Goal: Information Seeking & Learning: Learn about a topic

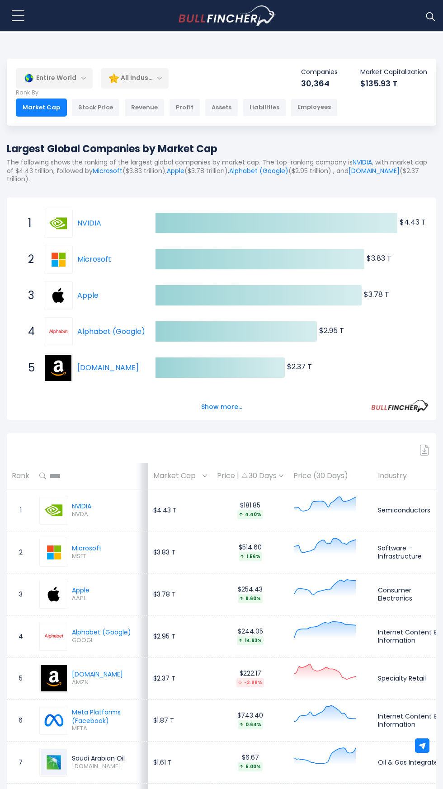
click at [136, 77] on div "All Industries" at bounding box center [135, 78] width 68 height 21
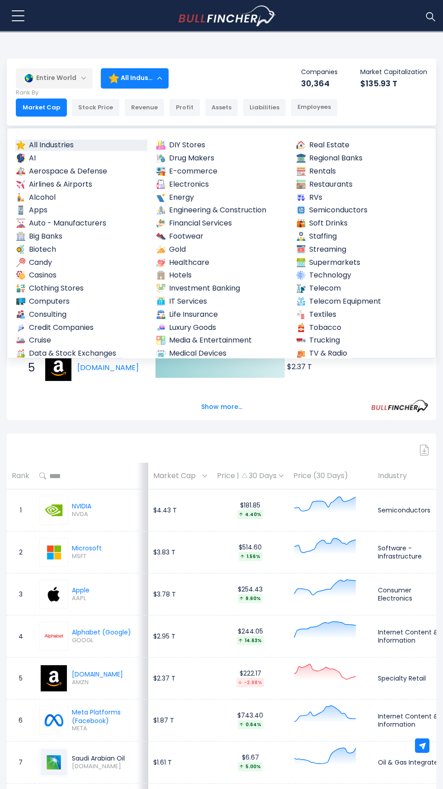
scroll to position [490, 0]
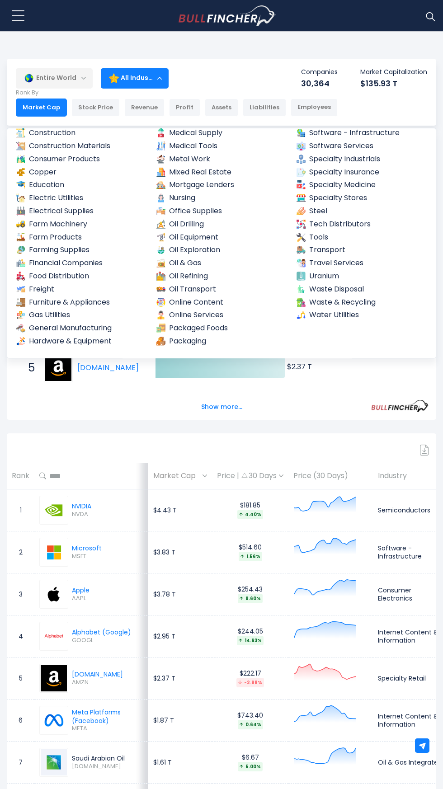
click at [212, 329] on link "Packaged Foods" at bounding box center [221, 328] width 132 height 11
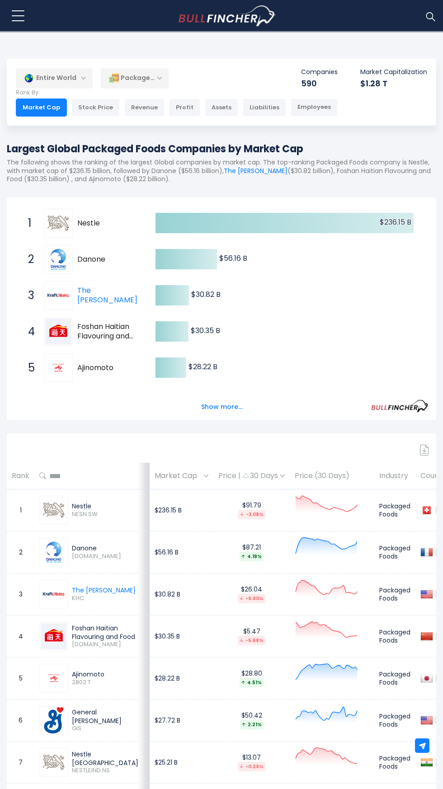
click at [44, 91] on p "Rank By" at bounding box center [177, 93] width 322 height 8
click at [67, 80] on div "Entire World" at bounding box center [54, 78] width 77 height 21
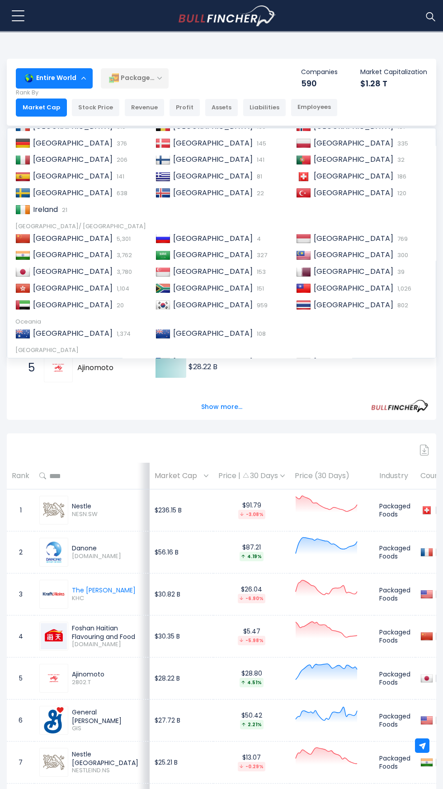
scroll to position [99, 0]
click at [24, 257] on img at bounding box center [22, 254] width 15 height 9
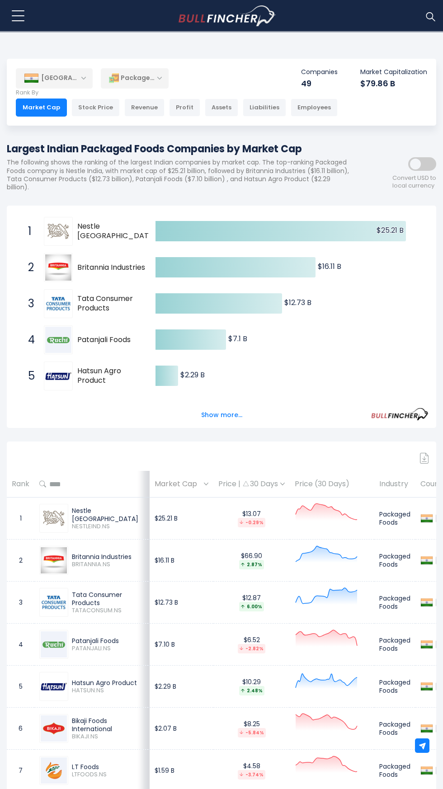
click at [424, 458] on img at bounding box center [424, 458] width 9 height 11
click at [109, 420] on div "Show more..." at bounding box center [221, 409] width 414 height 25
click at [134, 79] on div "Packaged Foods" at bounding box center [135, 78] width 68 height 21
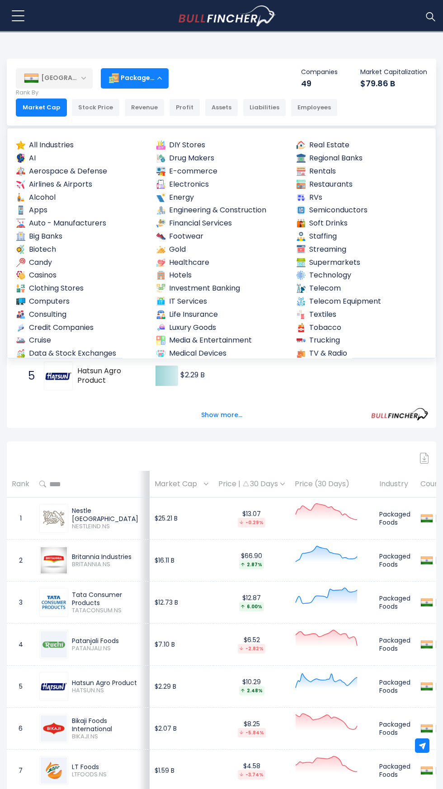
click at [73, 220] on link "Auto - Manufacturers" at bounding box center [81, 223] width 132 height 11
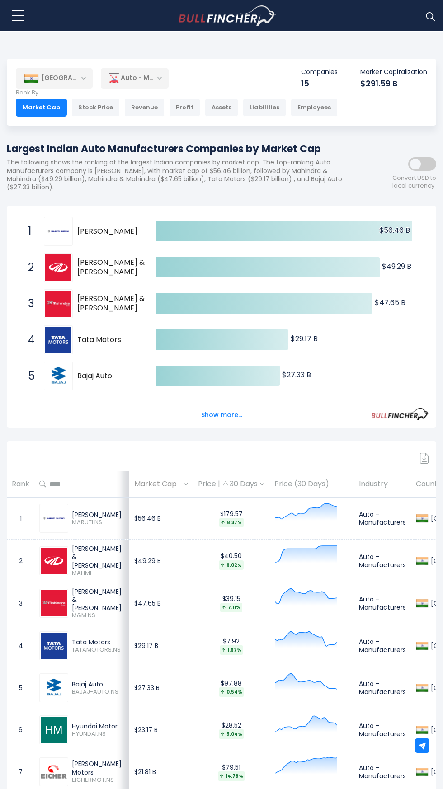
click at [146, 78] on div "Auto - Manufacturers" at bounding box center [135, 78] width 68 height 21
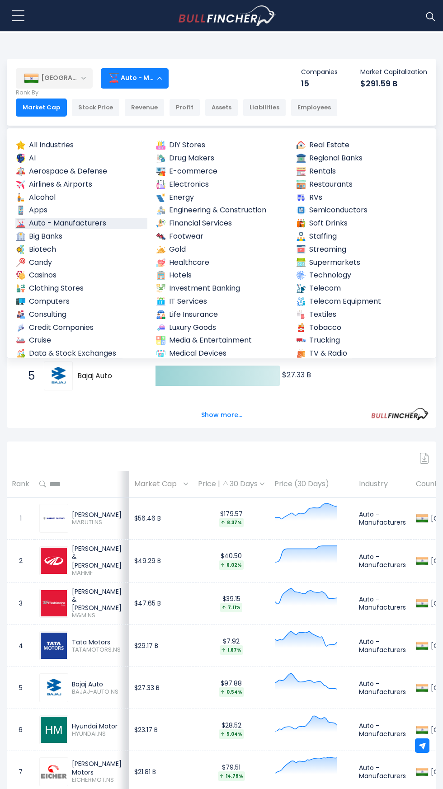
click at [180, 158] on link "Drug Makers" at bounding box center [221, 158] width 132 height 11
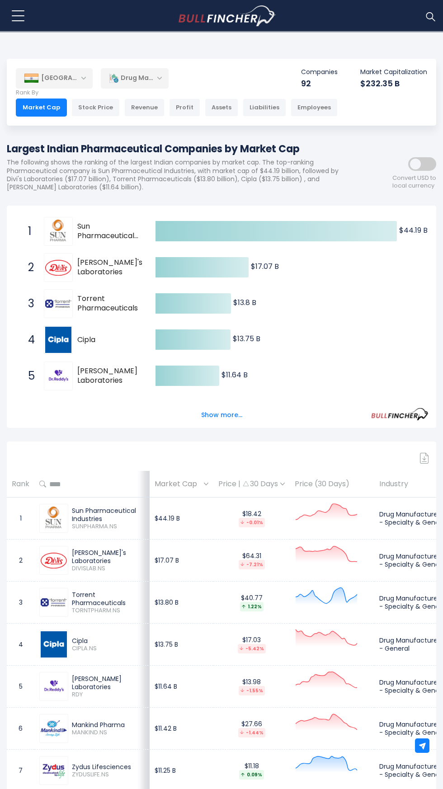
click at [133, 78] on div "Drug Makers" at bounding box center [135, 78] width 68 height 21
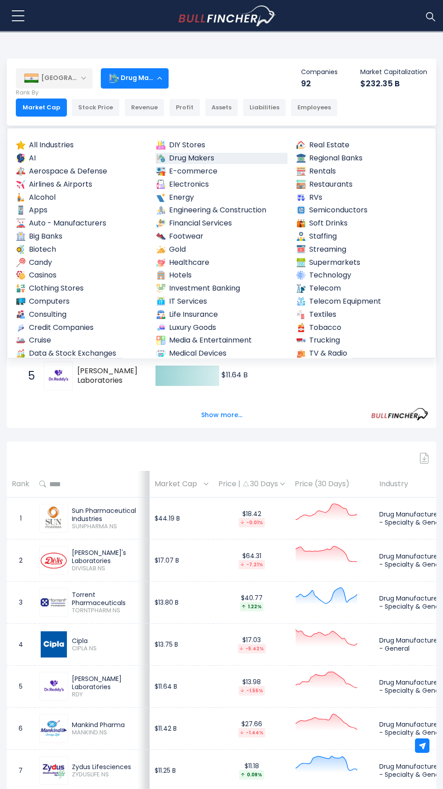
click at [164, 301] on img at bounding box center [160, 301] width 9 height 9
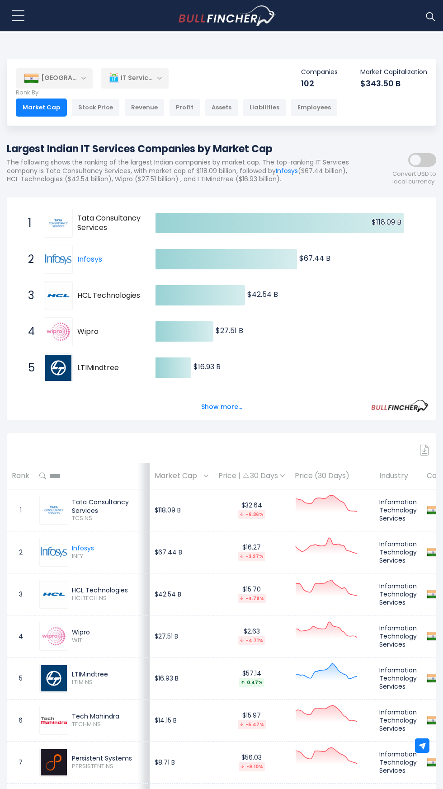
click at [131, 90] on p "Rank By" at bounding box center [177, 93] width 322 height 8
click at [131, 91] on p "Rank By" at bounding box center [177, 93] width 322 height 8
click at [141, 79] on div "IT Services" at bounding box center [135, 78] width 68 height 21
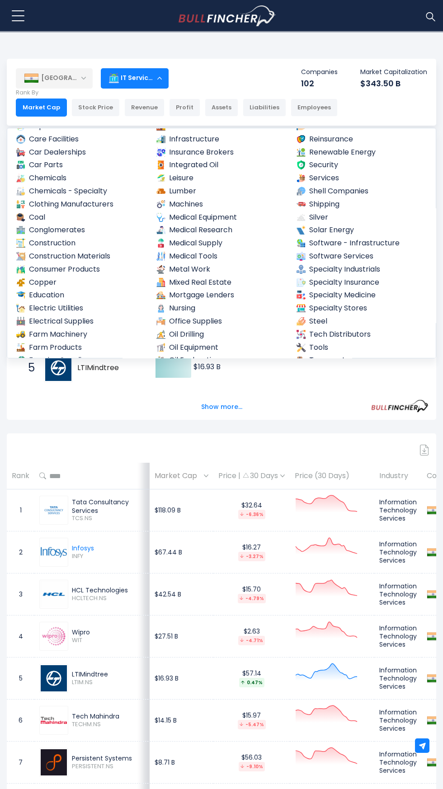
scroll to position [490, 0]
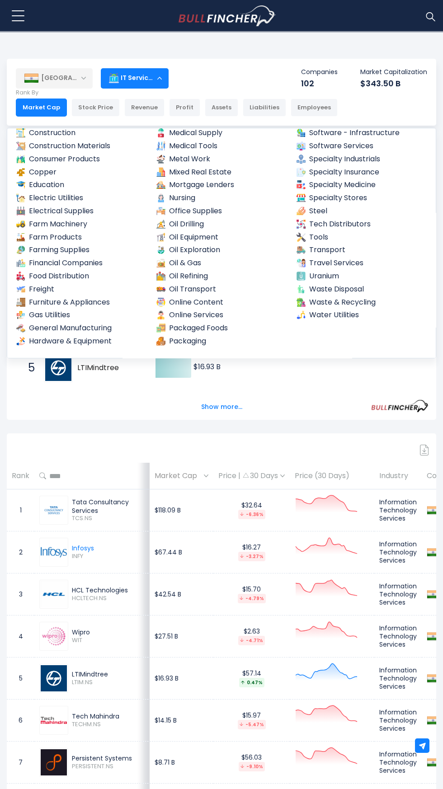
click at [301, 198] on img at bounding box center [300, 197] width 9 height 9
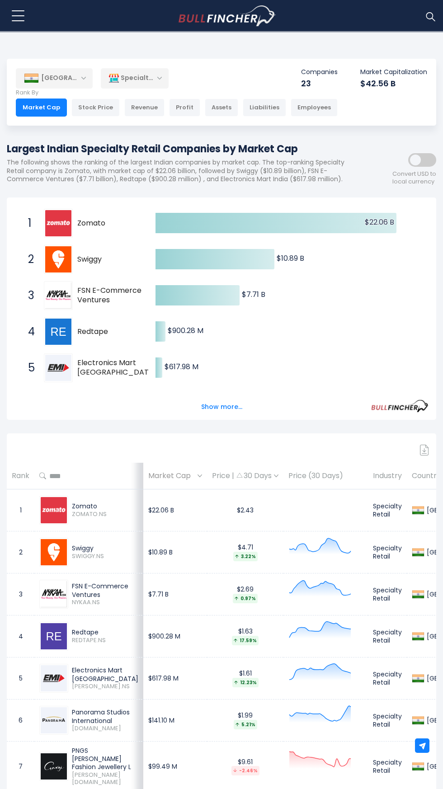
click at [146, 91] on p "Rank By" at bounding box center [177, 93] width 322 height 8
click at [139, 78] on div "Specialty Stores" at bounding box center [135, 78] width 68 height 21
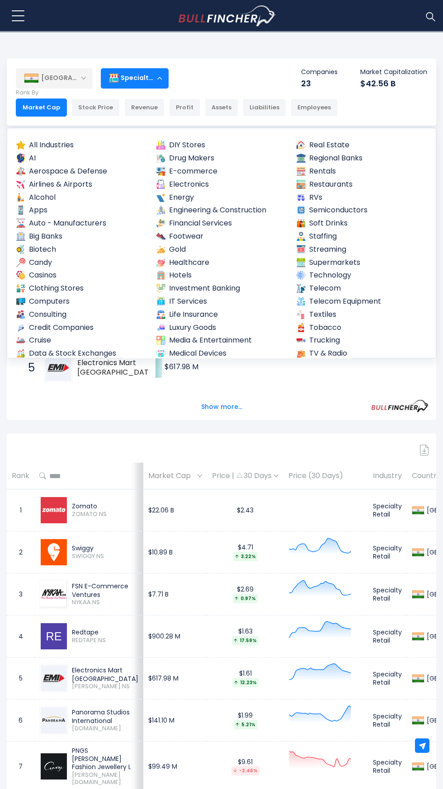
click at [24, 232] on img at bounding box center [20, 236] width 9 height 9
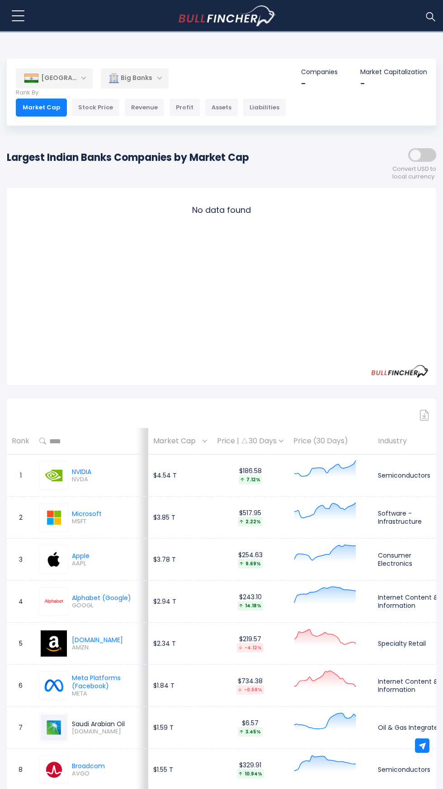
click at [133, 78] on div "Big Banks" at bounding box center [135, 78] width 68 height 21
click at [148, 77] on div "Big Banks" at bounding box center [135, 78] width 68 height 21
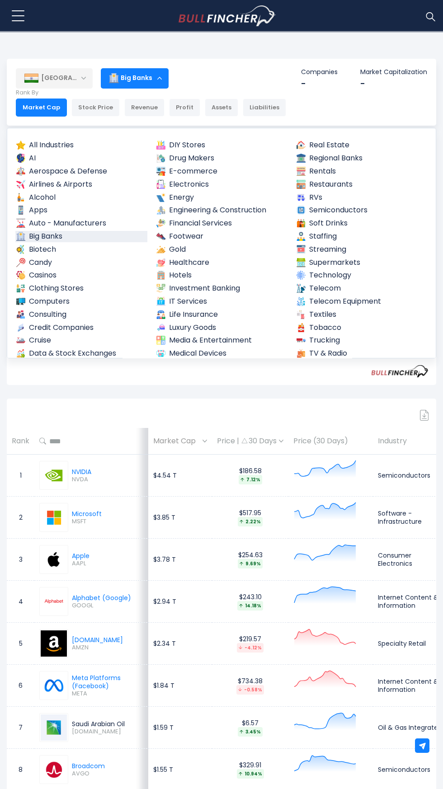
click at [339, 162] on link "Regional Banks" at bounding box center [362, 158] width 132 height 11
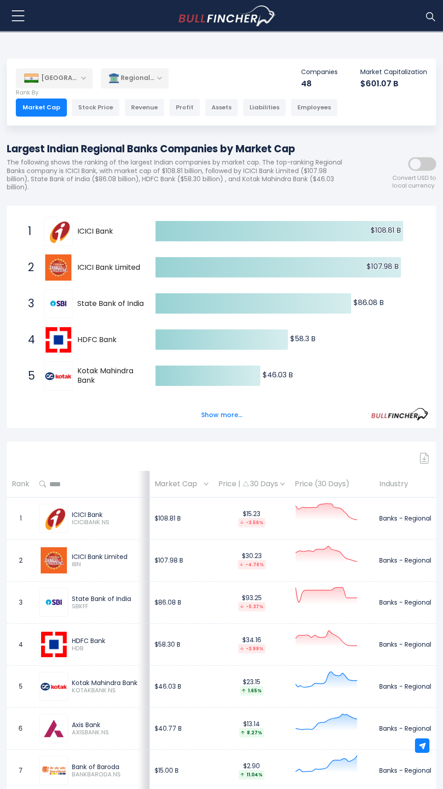
click at [137, 76] on div "Regional Banks" at bounding box center [135, 78] width 68 height 21
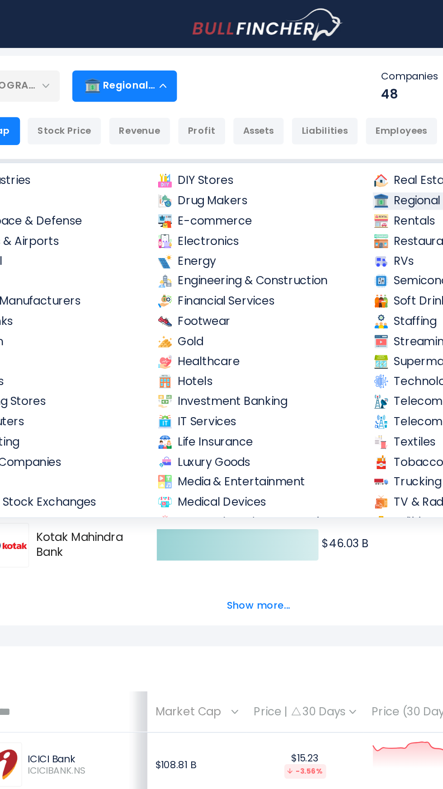
scroll to position [22, 0]
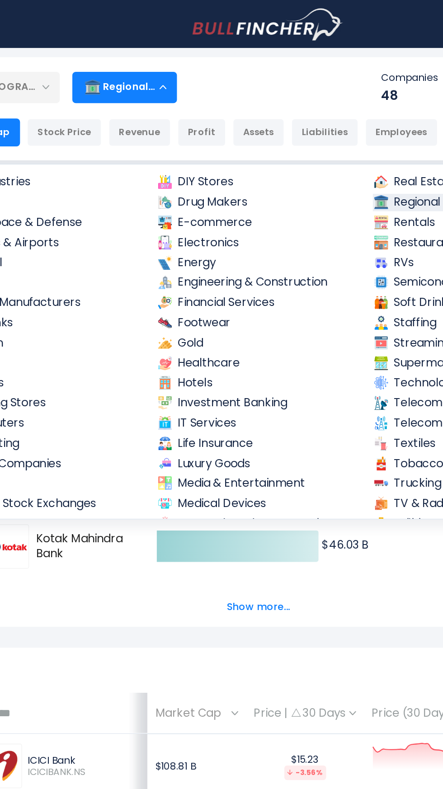
click at [183, 194] on link "Financial Services" at bounding box center [221, 196] width 132 height 11
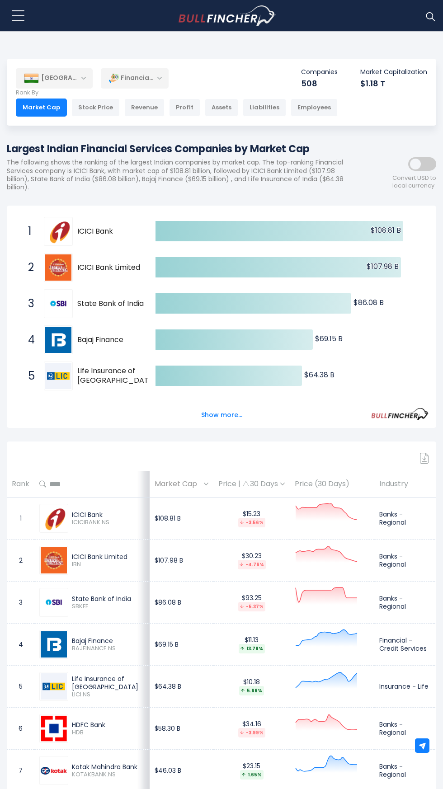
click at [137, 77] on div "Financial Services" at bounding box center [135, 78] width 68 height 21
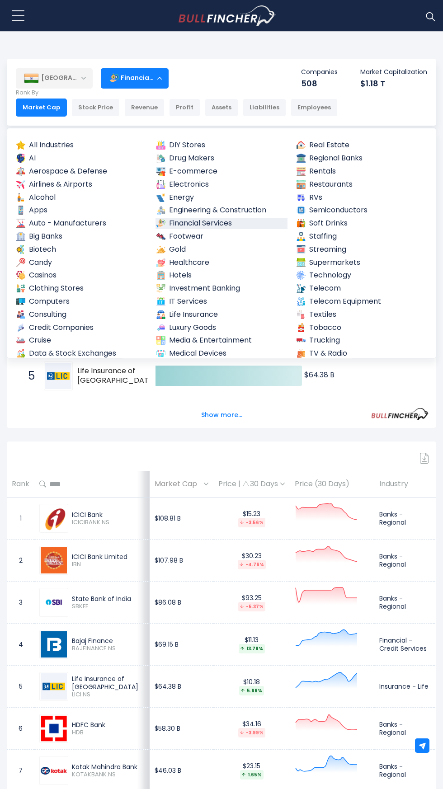
click at [178, 312] on link "Life Insurance" at bounding box center [221, 314] width 132 height 11
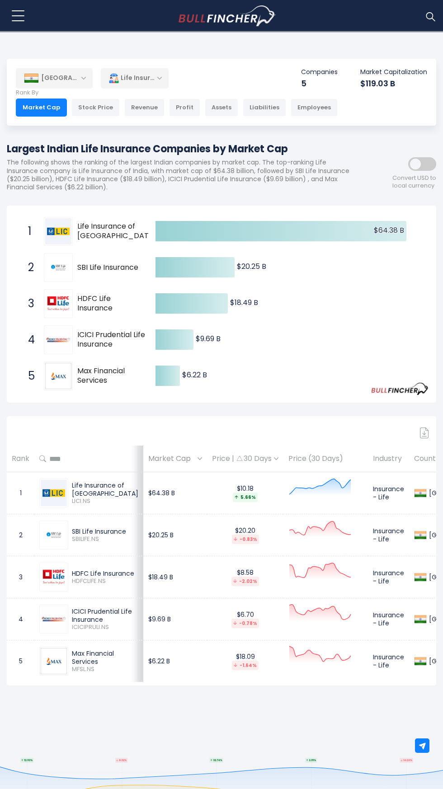
click at [117, 78] on img at bounding box center [114, 78] width 10 height 10
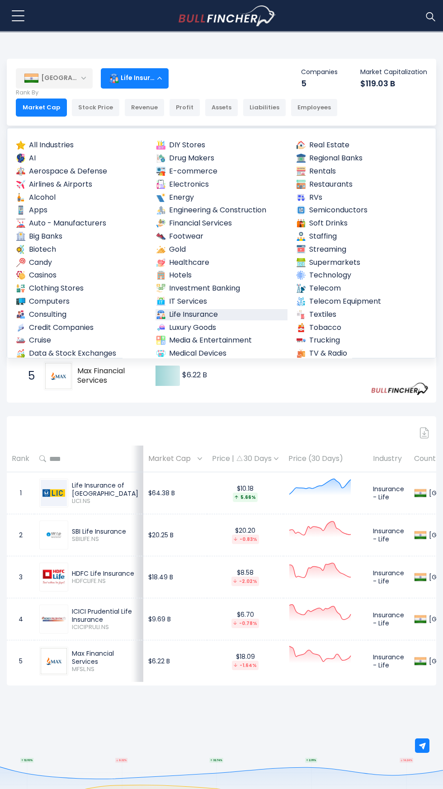
click at [39, 298] on link "Computers" at bounding box center [81, 301] width 132 height 11
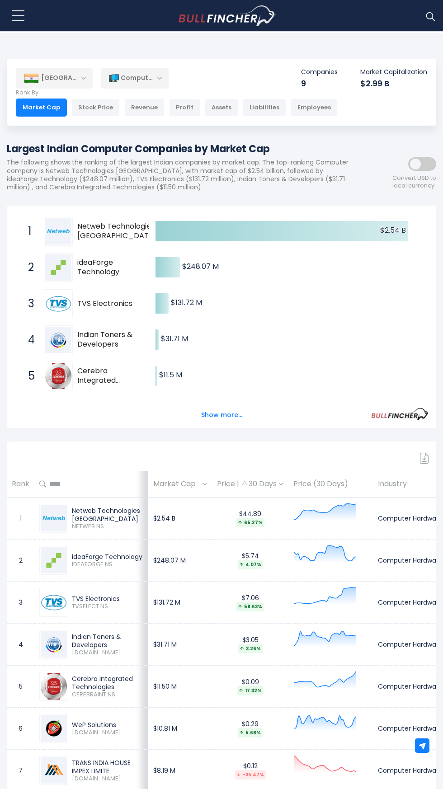
click at [135, 79] on div "Computers" at bounding box center [135, 78] width 68 height 21
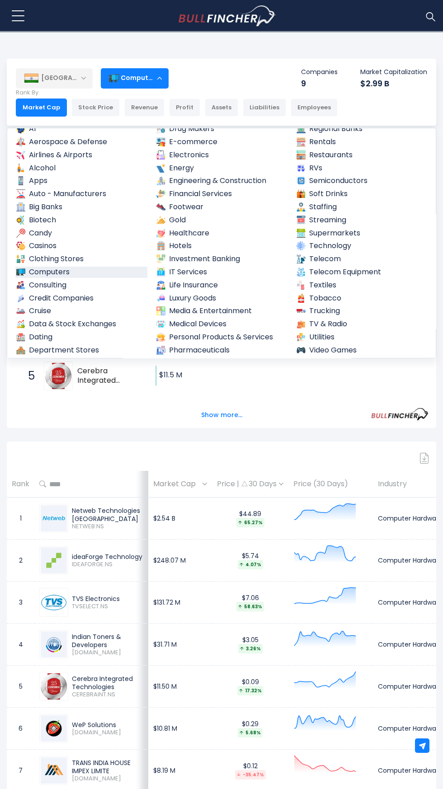
scroll to position [29, 0]
click at [301, 298] on img at bounding box center [300, 298] width 9 height 9
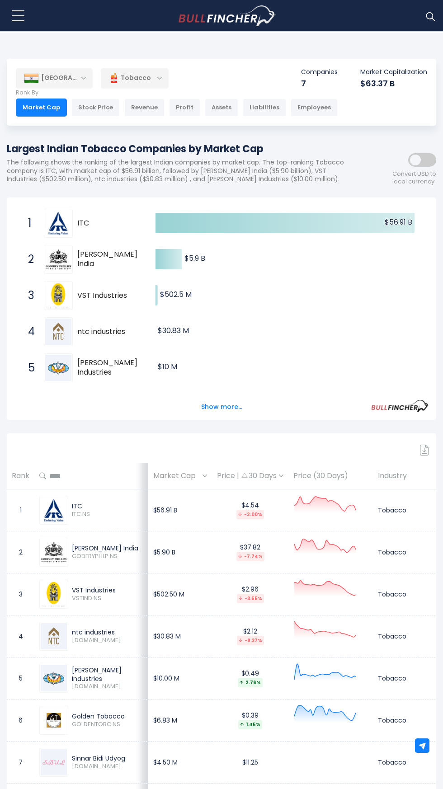
click at [136, 77] on div "Tobacco" at bounding box center [135, 78] width 68 height 21
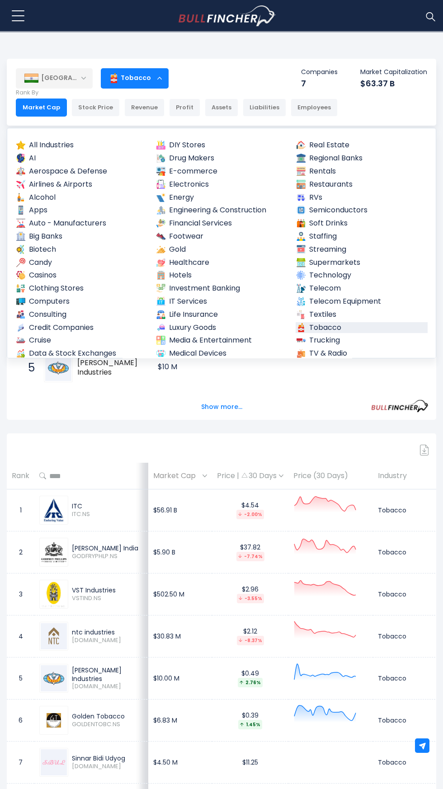
click at [161, 262] on img at bounding box center [160, 262] width 9 height 9
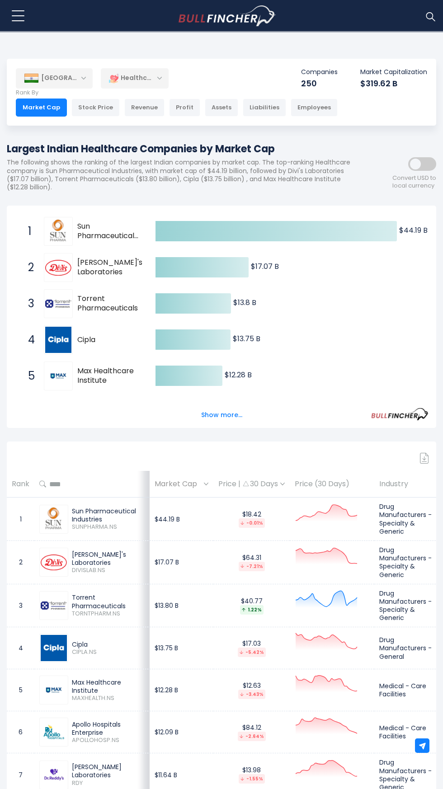
click at [132, 78] on div "Healthcare" at bounding box center [135, 78] width 68 height 21
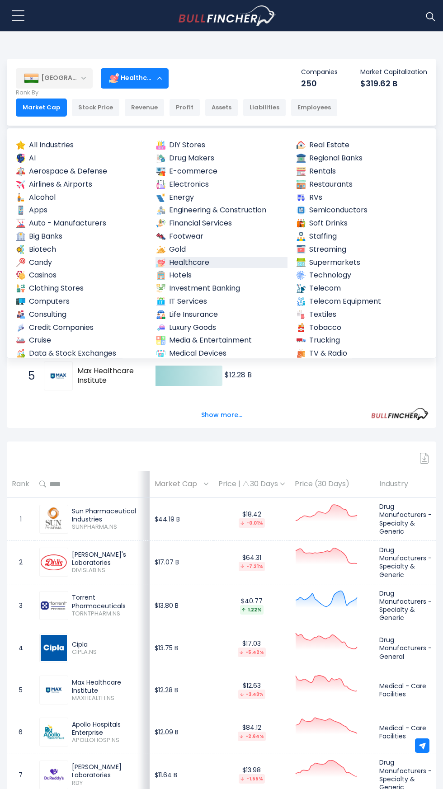
click at [234, 338] on link "Media & Entertainment" at bounding box center [221, 340] width 132 height 11
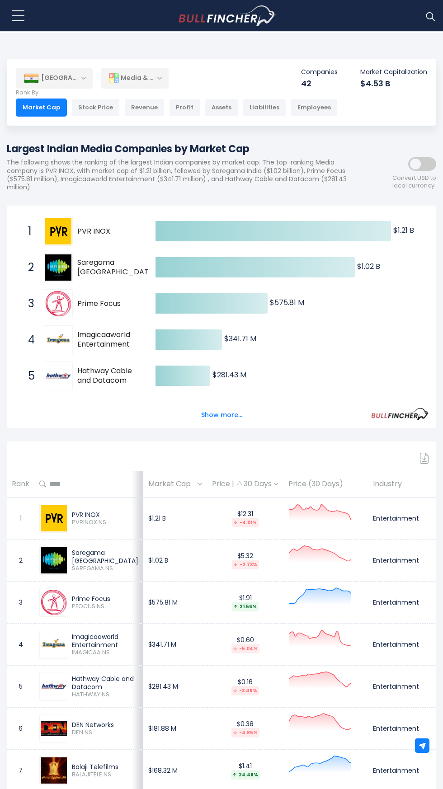
click at [145, 74] on div "Media & Entertainment" at bounding box center [135, 78] width 68 height 21
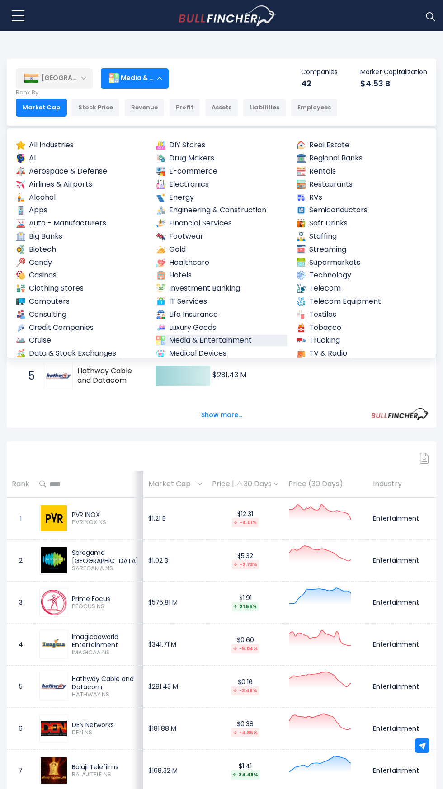
click at [303, 223] on img at bounding box center [300, 223] width 9 height 9
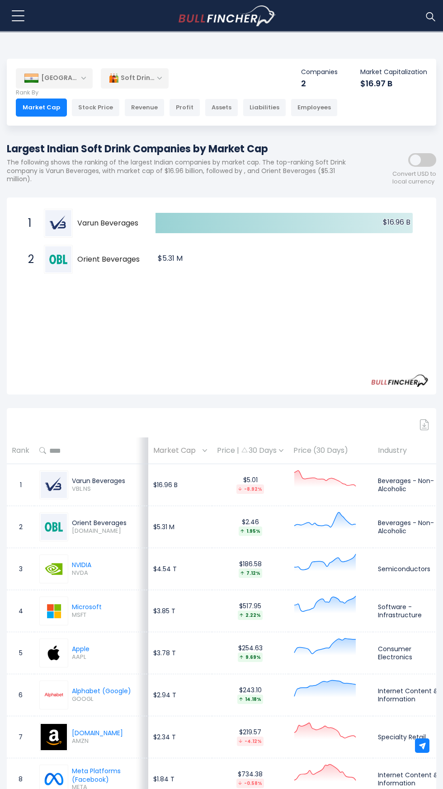
click at [137, 77] on div "Soft Drinks" at bounding box center [135, 78] width 68 height 21
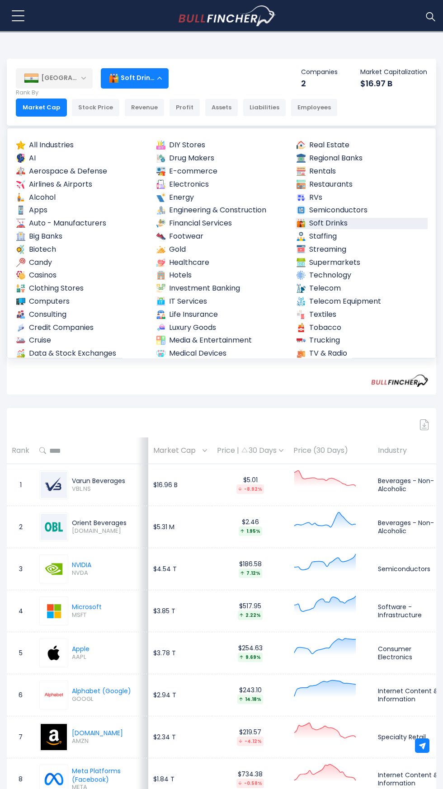
click at [164, 197] on img at bounding box center [160, 197] width 9 height 9
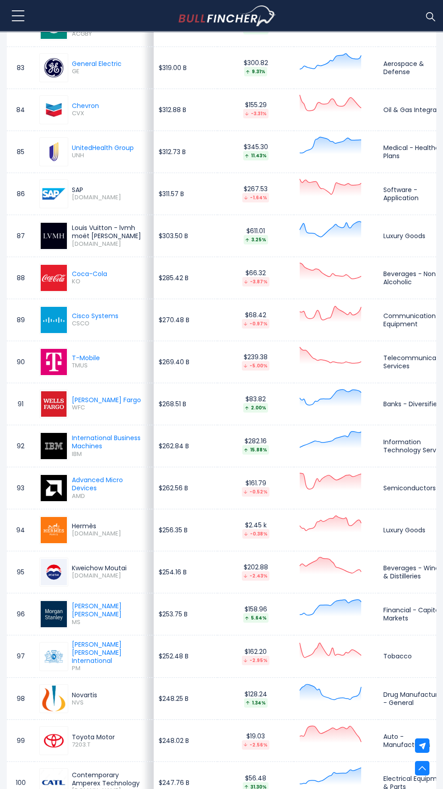
scroll to position [3881, 0]
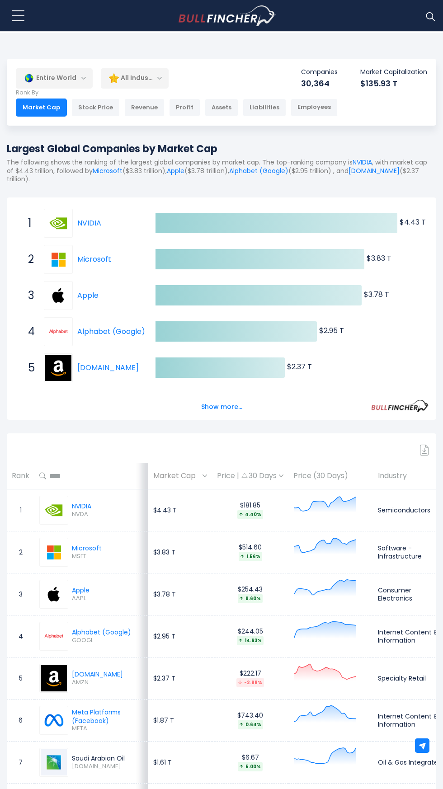
click at [84, 74] on div "Entire World" at bounding box center [54, 78] width 77 height 21
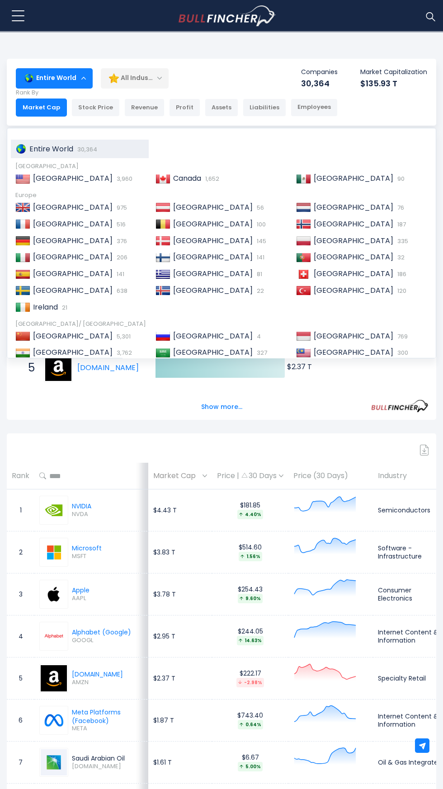
click at [41, 332] on span "[GEOGRAPHIC_DATA]" at bounding box center [73, 336] width 80 height 10
